Goal: Task Accomplishment & Management: Manage account settings

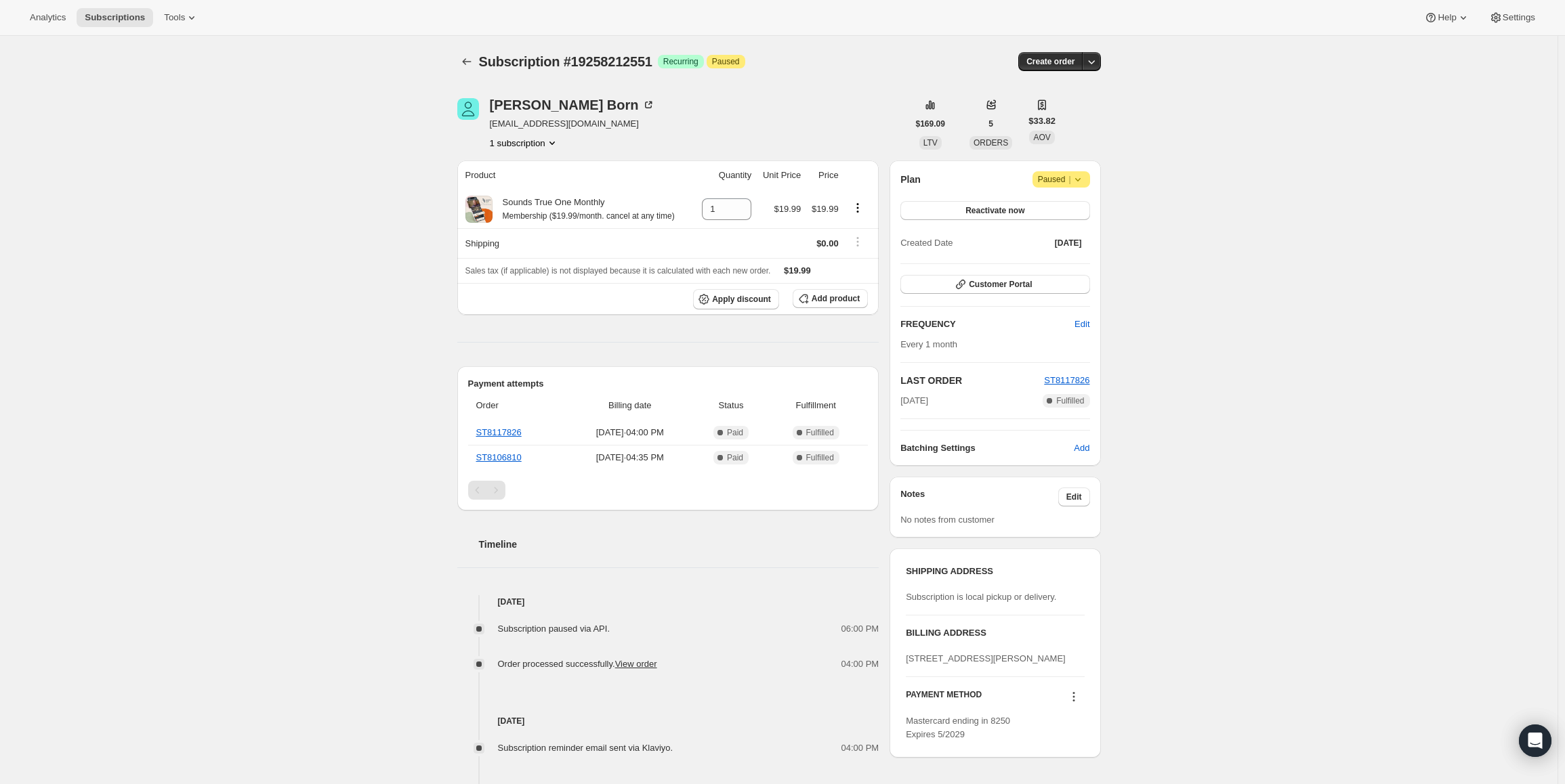
click at [1064, 188] on div "Plan Attention Paused | Reactivate now Created Date Jul 19, 2025" at bounding box center [995, 211] width 189 height 81
click at [1065, 179] on span "Paused |" at bounding box center [1061, 179] width 47 height 13
click at [1055, 207] on span "Cancel subscription" at bounding box center [1066, 206] width 77 height 10
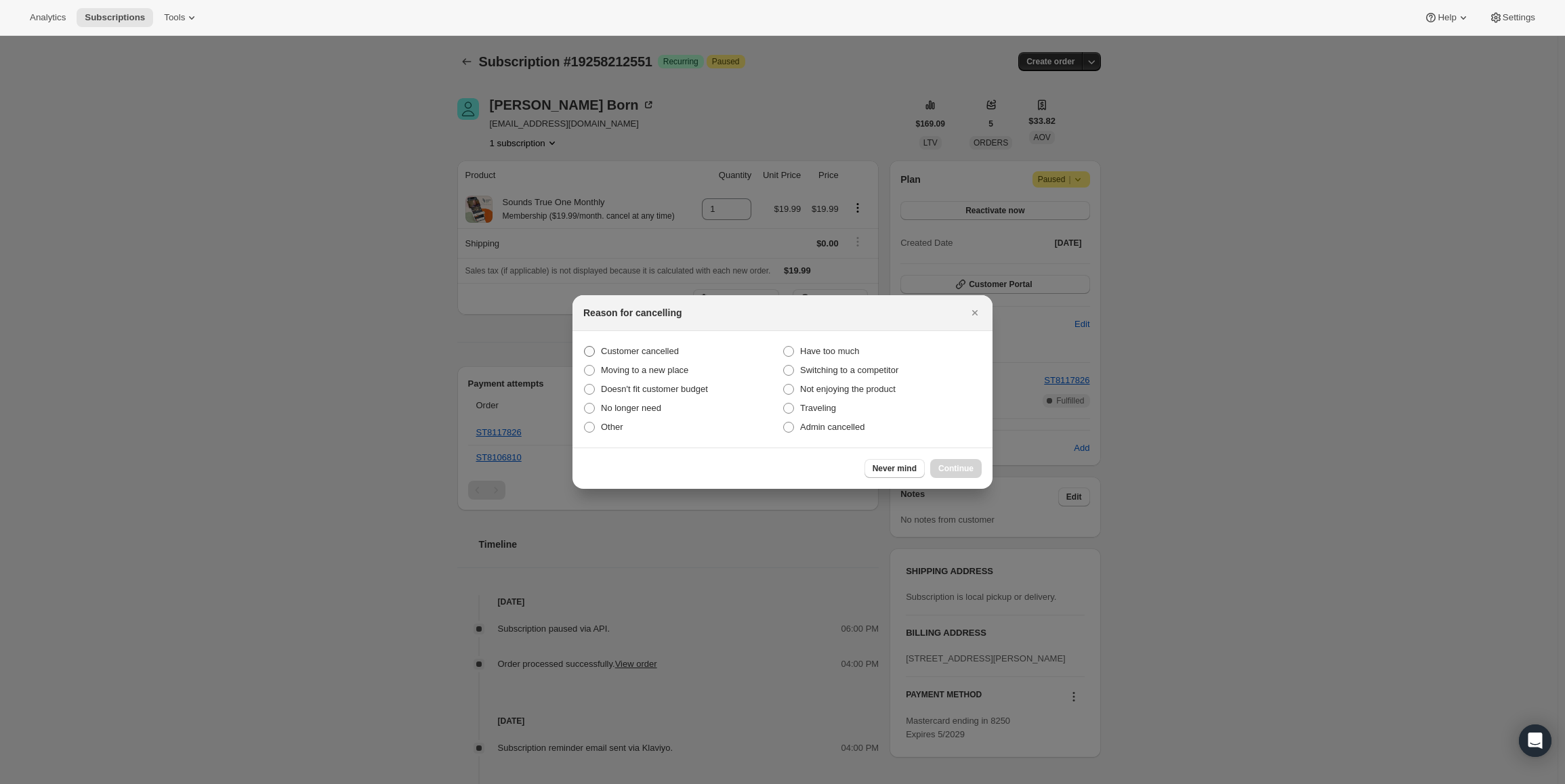
click at [630, 351] on span "Customer cancelled" at bounding box center [639, 350] width 78 height 10
click at [584, 347] on input "Customer cancelled" at bounding box center [583, 346] width 1 height 1
radio input "true"
click at [965, 468] on span "Continue" at bounding box center [955, 469] width 36 height 11
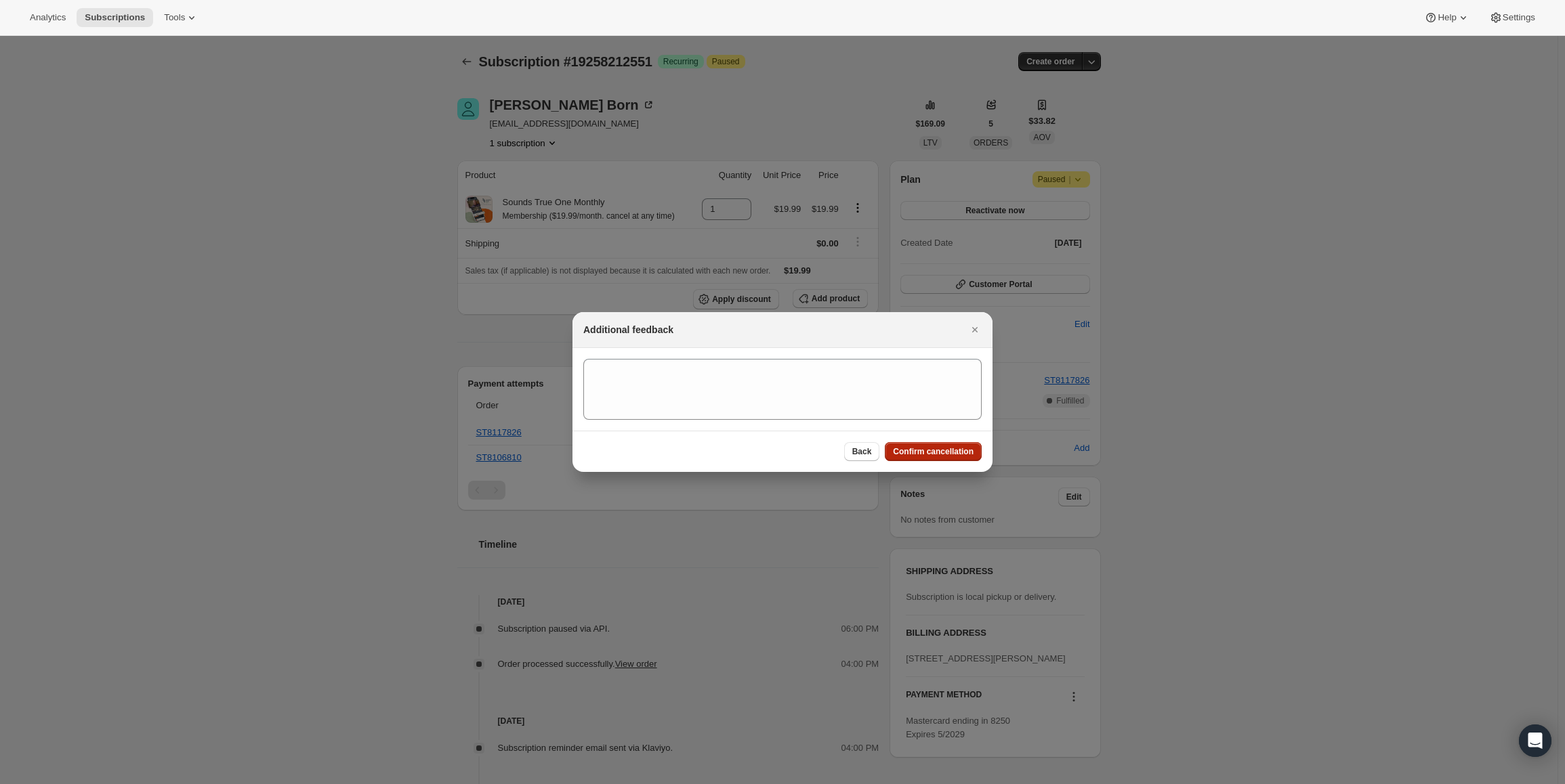
click at [941, 449] on span "Confirm cancellation" at bounding box center [933, 451] width 80 height 11
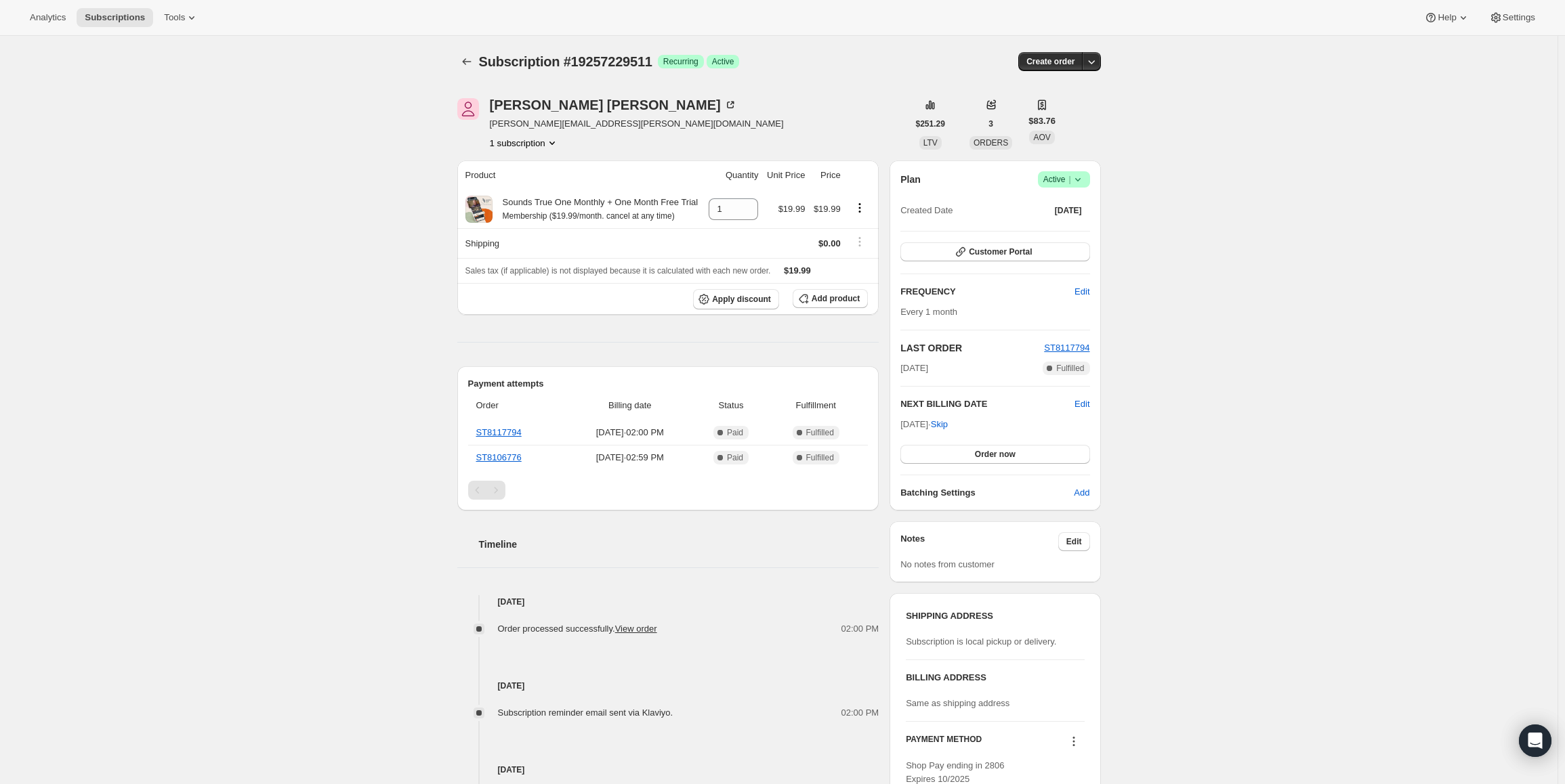
click at [1077, 178] on icon at bounding box center [1077, 179] width 13 height 13
click at [1065, 232] on span "Cancel subscription" at bounding box center [1068, 229] width 77 height 10
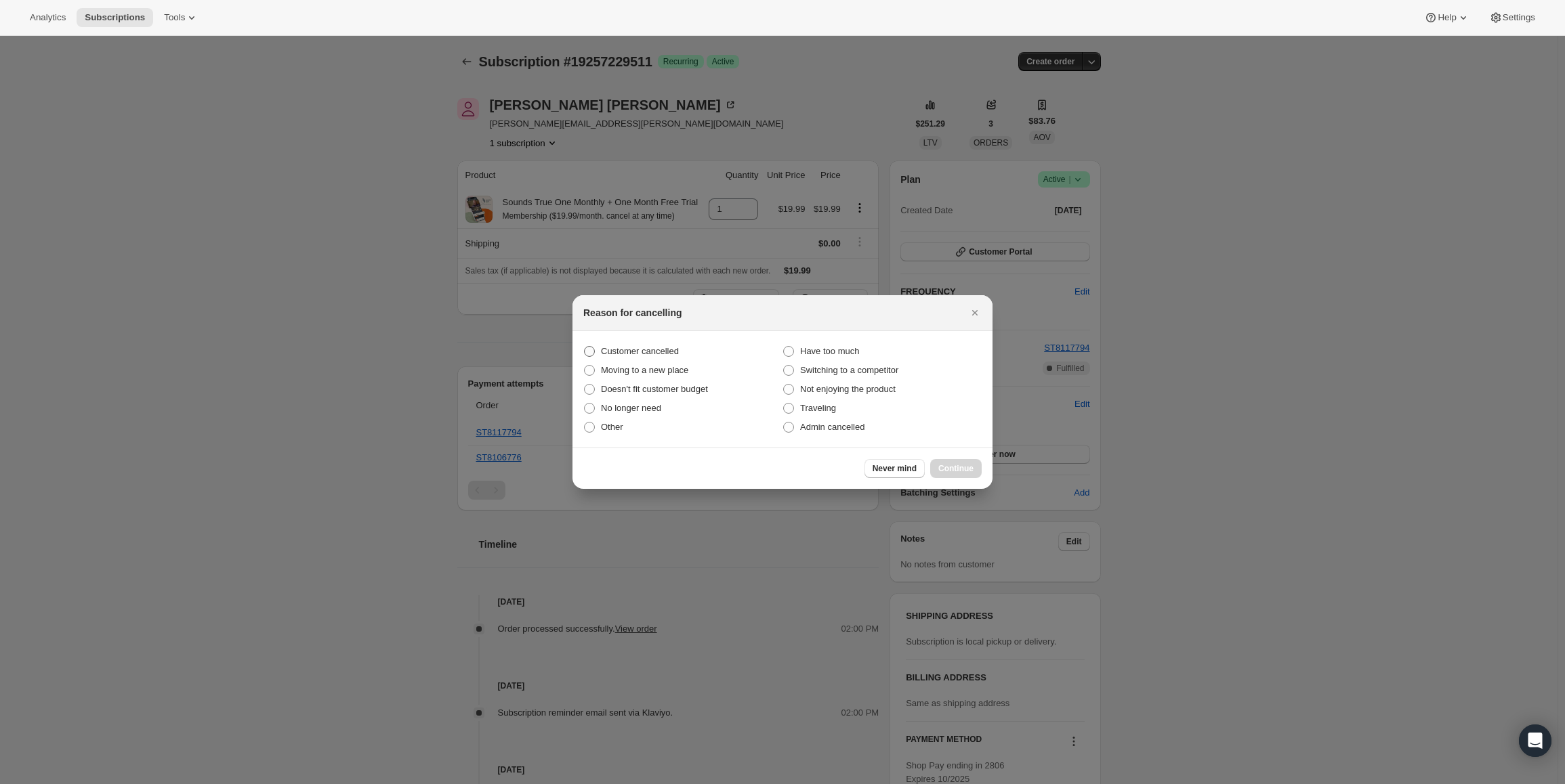
click at [613, 348] on span "Customer cancelled" at bounding box center [639, 350] width 78 height 10
click at [584, 347] on input "Customer cancelled" at bounding box center [583, 346] width 1 height 1
radio input "true"
click at [938, 465] on button "Continue" at bounding box center [955, 468] width 51 height 19
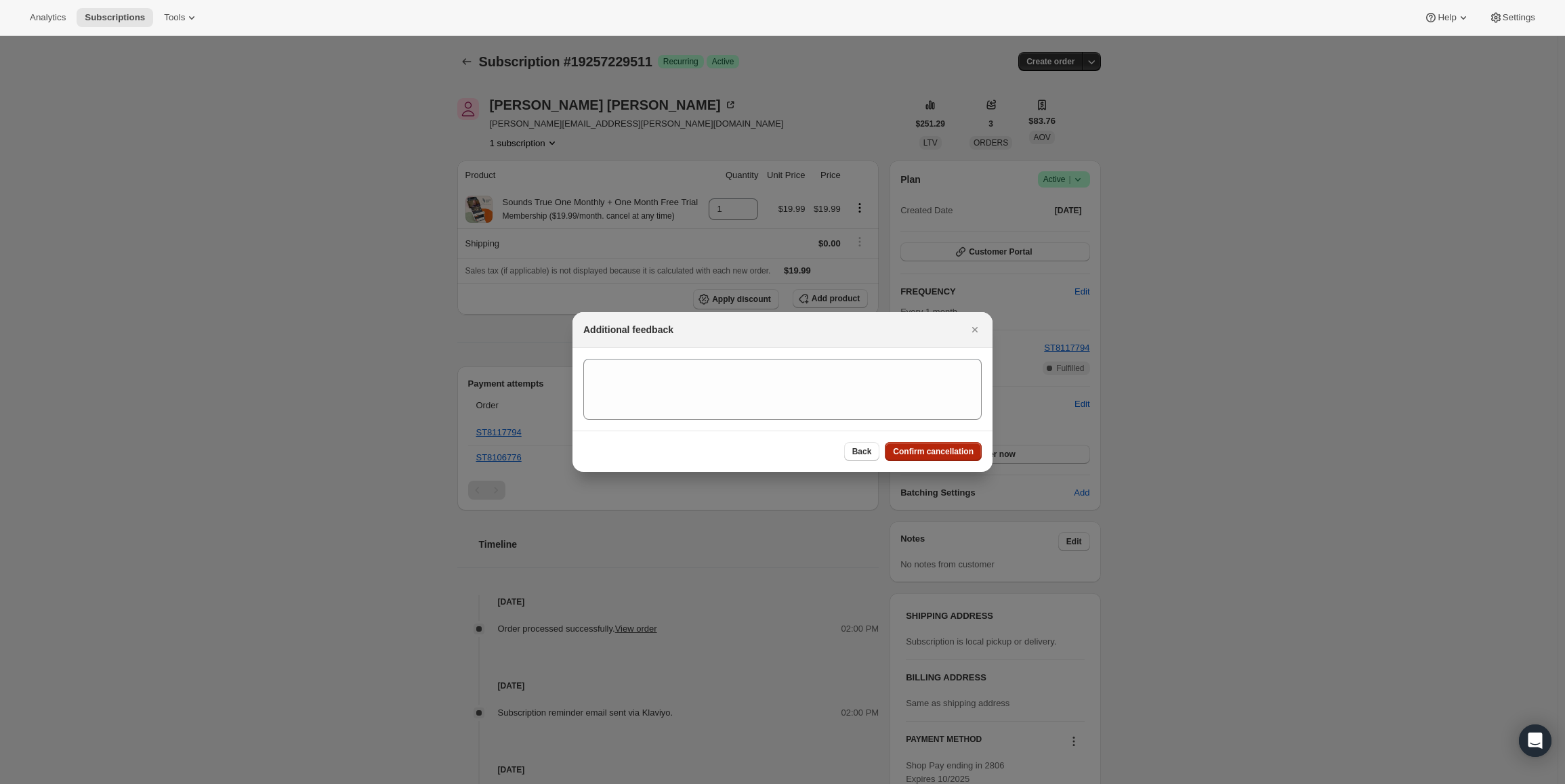
click at [939, 449] on span "Confirm cancellation" at bounding box center [933, 451] width 80 height 11
